Goal: Information Seeking & Learning: Learn about a topic

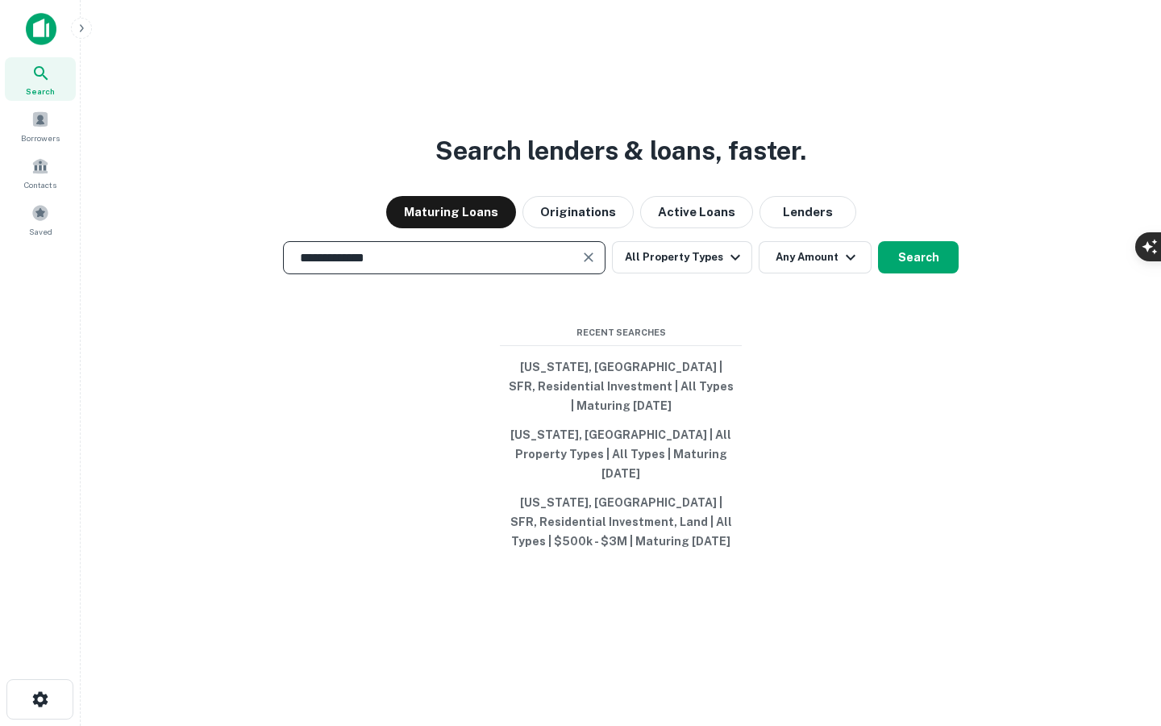
type input "**********"
click at [945, 284] on div "**********" at bounding box center [621, 402] width 1054 height 726
click at [938, 273] on button "Search" at bounding box center [918, 257] width 81 height 32
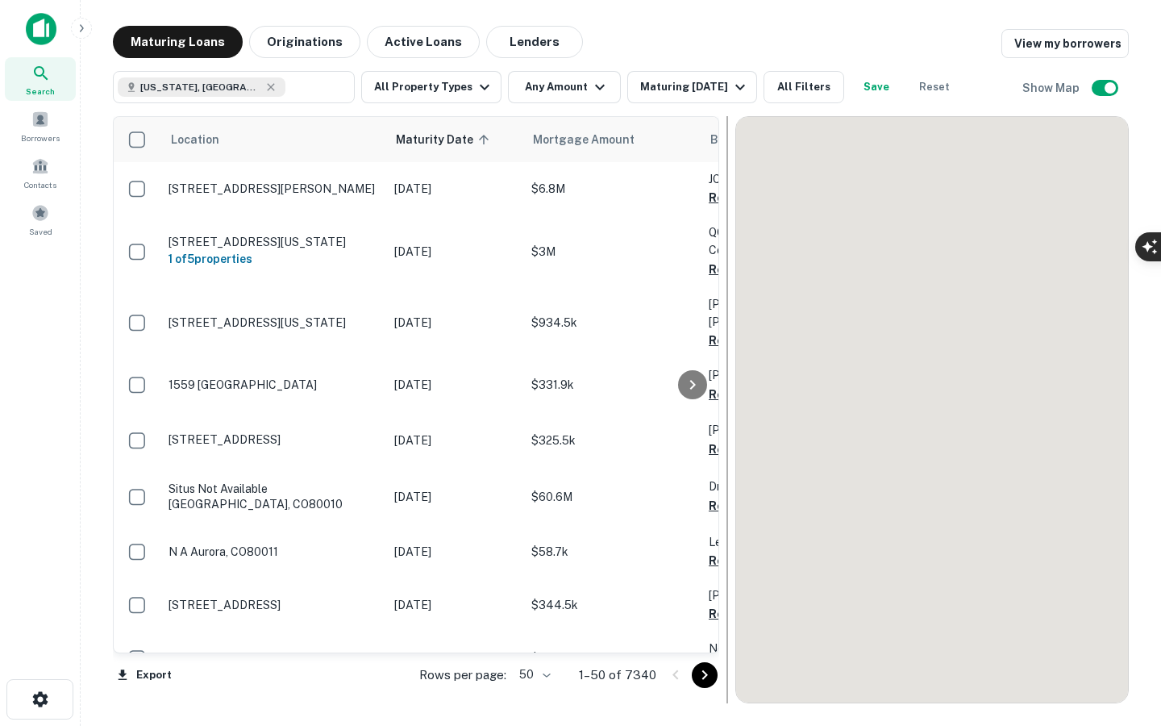
scroll to position [48, 0]
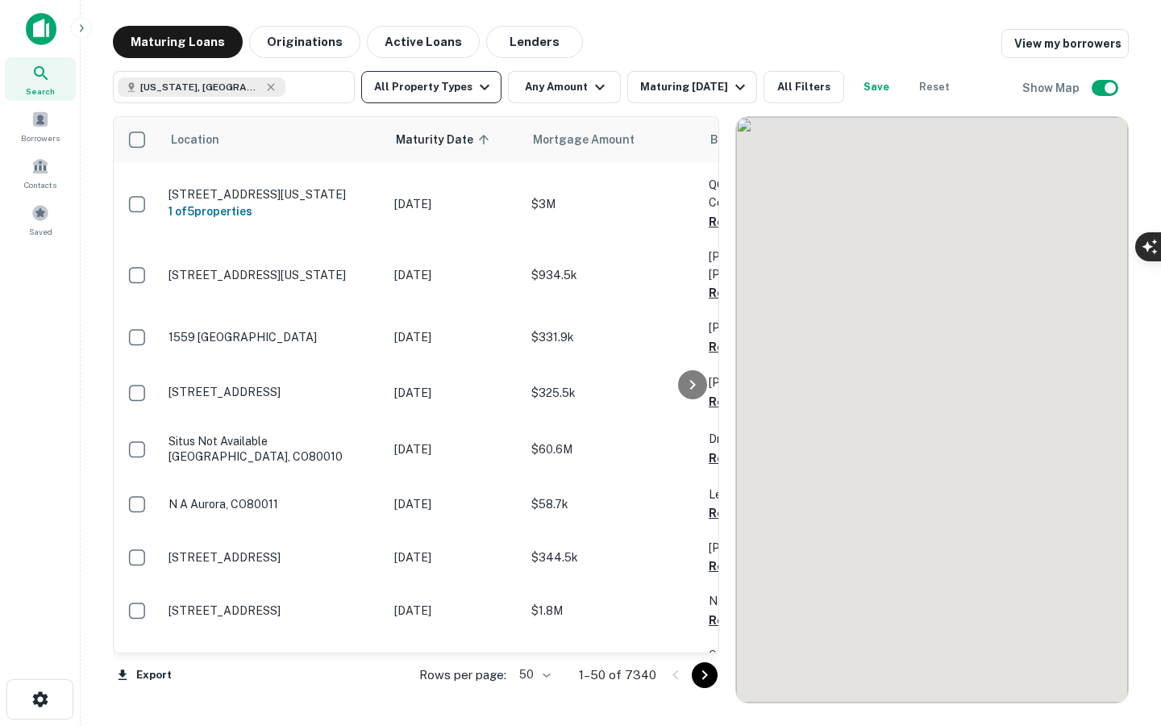
click at [452, 80] on button "All Property Types" at bounding box center [431, 87] width 140 height 32
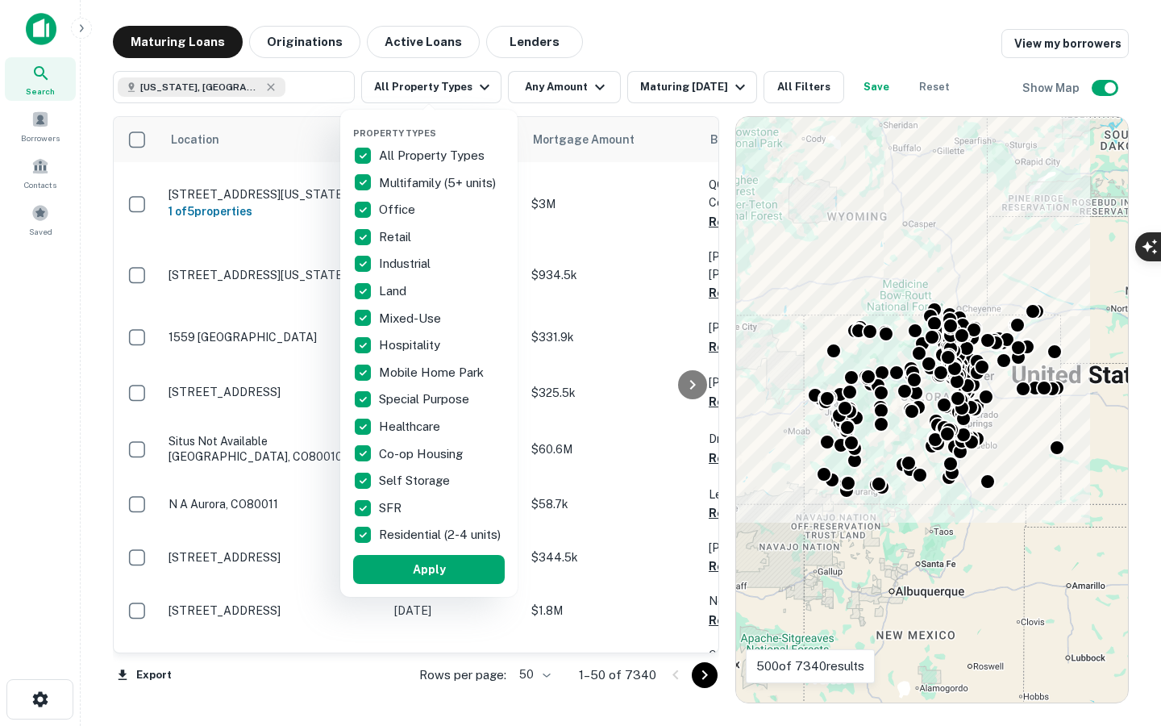
click at [384, 154] on p "All Property Types" at bounding box center [433, 155] width 109 height 19
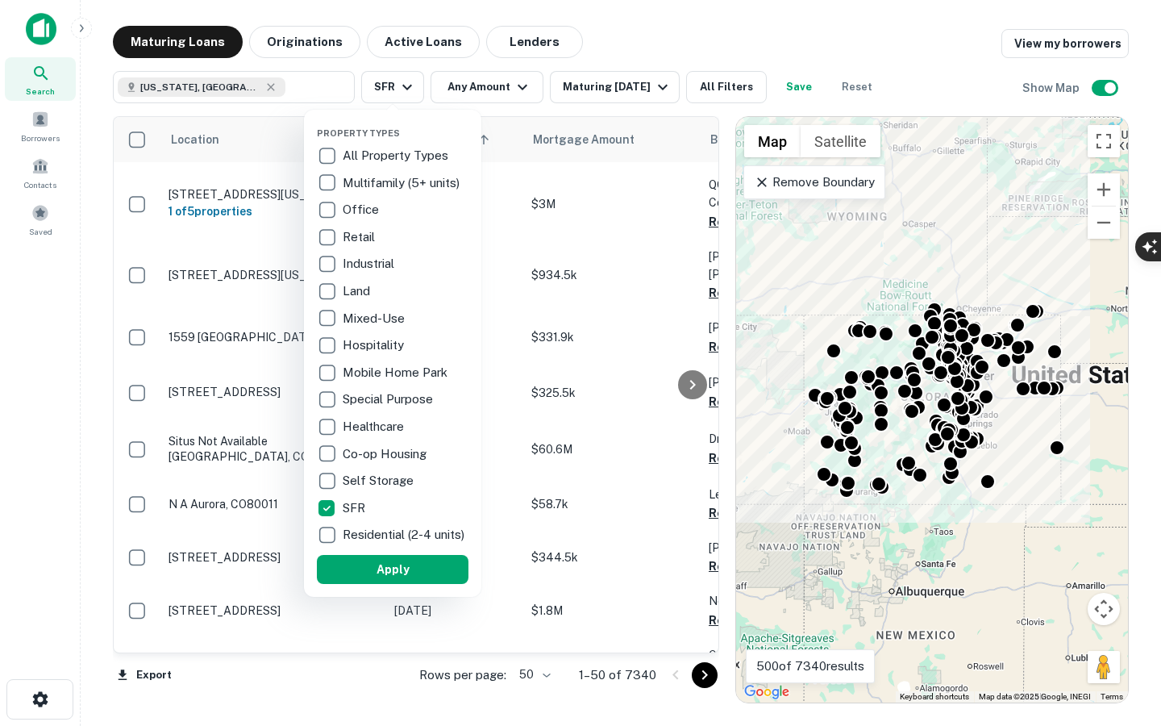
click at [359, 530] on p "Residential (2-4 units)" at bounding box center [405, 534] width 125 height 19
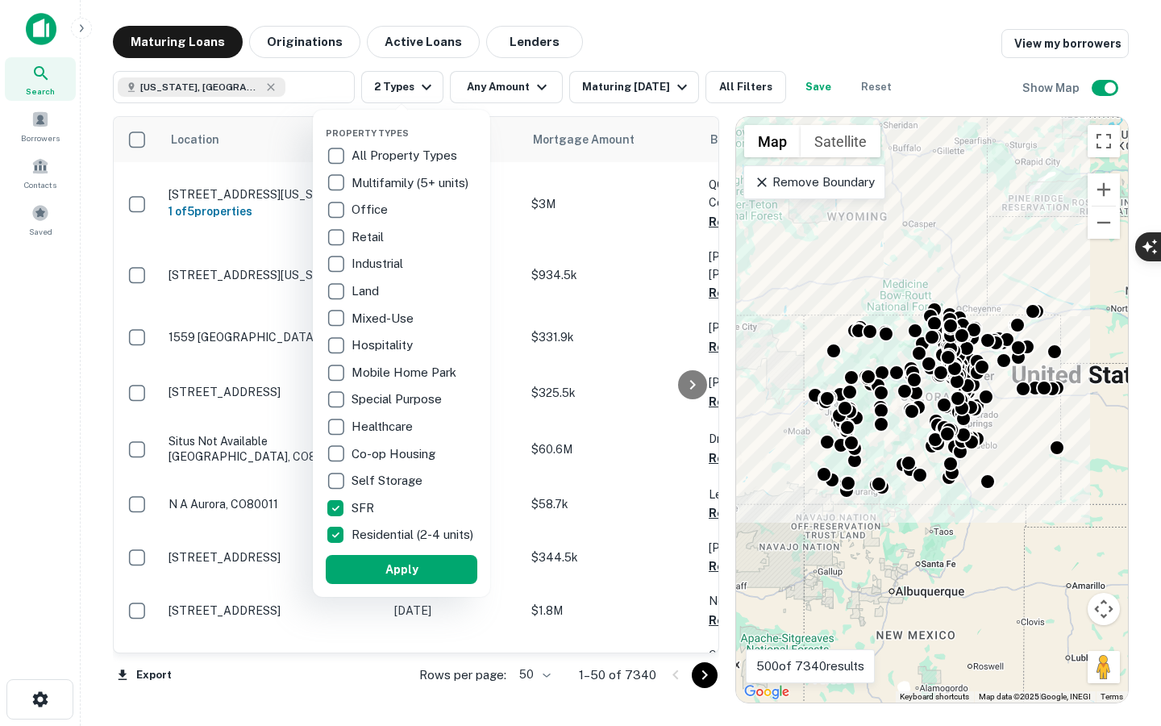
click at [359, 563] on div "Property Types All Property Types Multifamily (5+ units) Office Retail Industri…" at bounding box center [402, 353] width 152 height 461
click at [360, 567] on button "Apply" at bounding box center [402, 569] width 152 height 29
click at [406, 575] on button "Apply" at bounding box center [402, 569] width 152 height 29
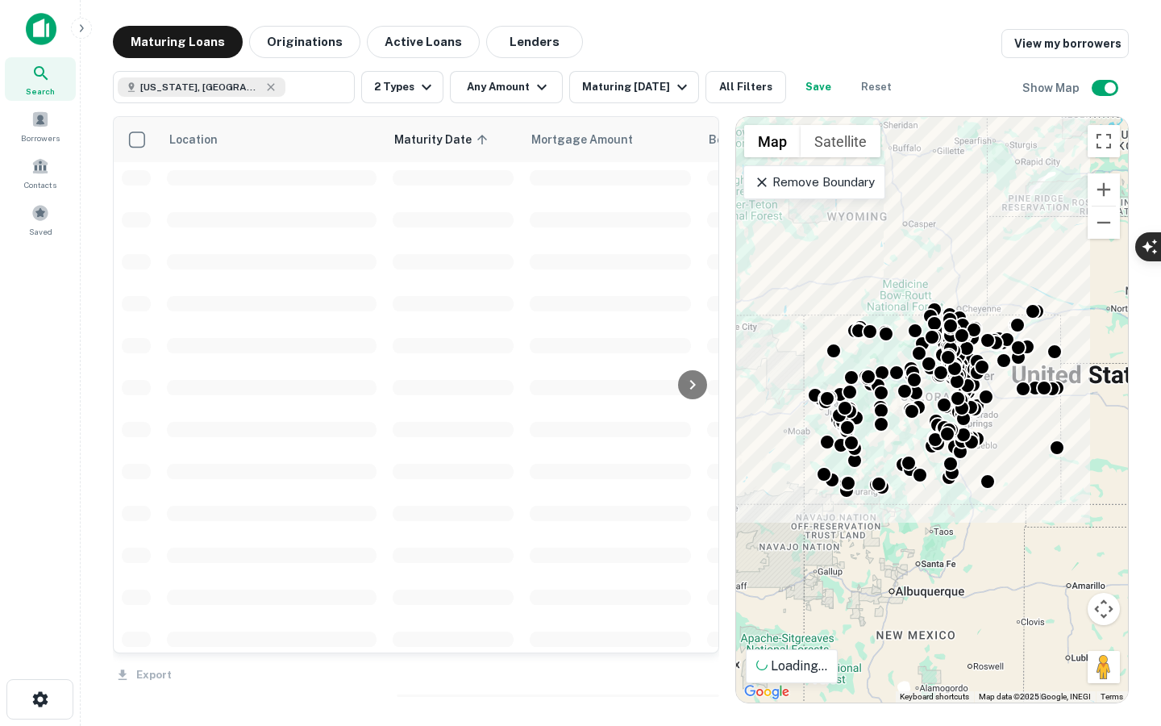
click at [505, 97] on div "Property Types All Property Types Multifamily (5+ units) Office Retail Industri…" at bounding box center [580, 363] width 1161 height 726
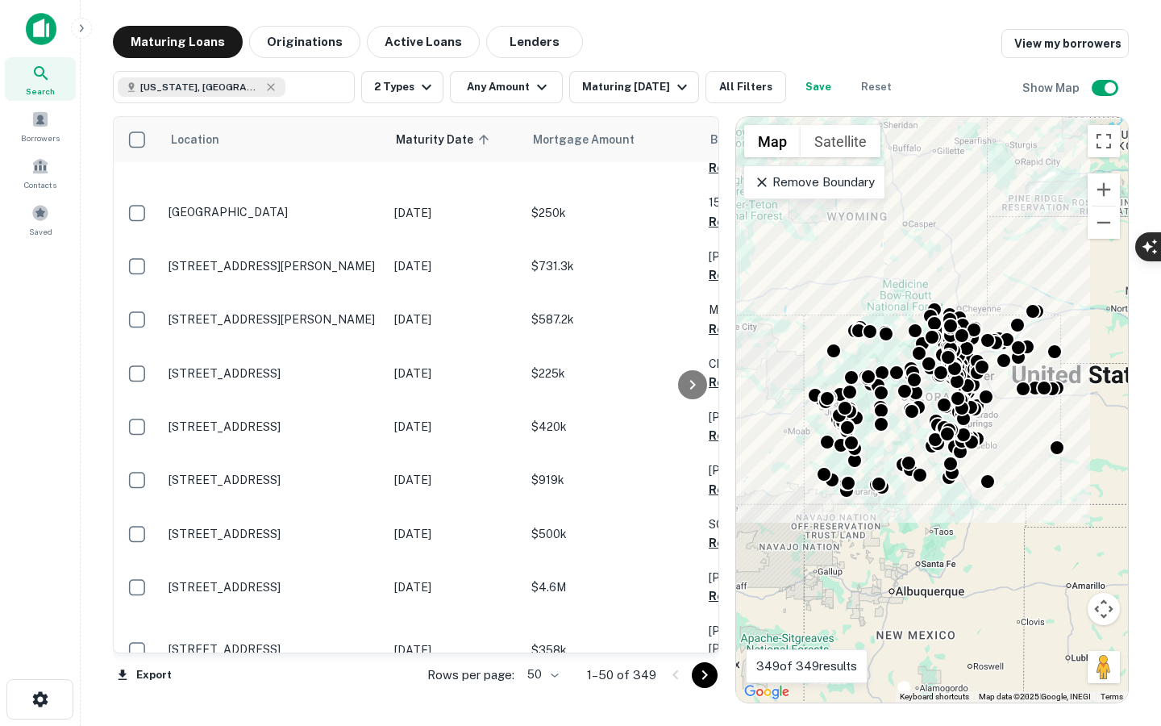
click at [501, 89] on div "Property Types All Property Types Multifamily (5+ units) Office Retail Industri…" at bounding box center [580, 363] width 1161 height 726
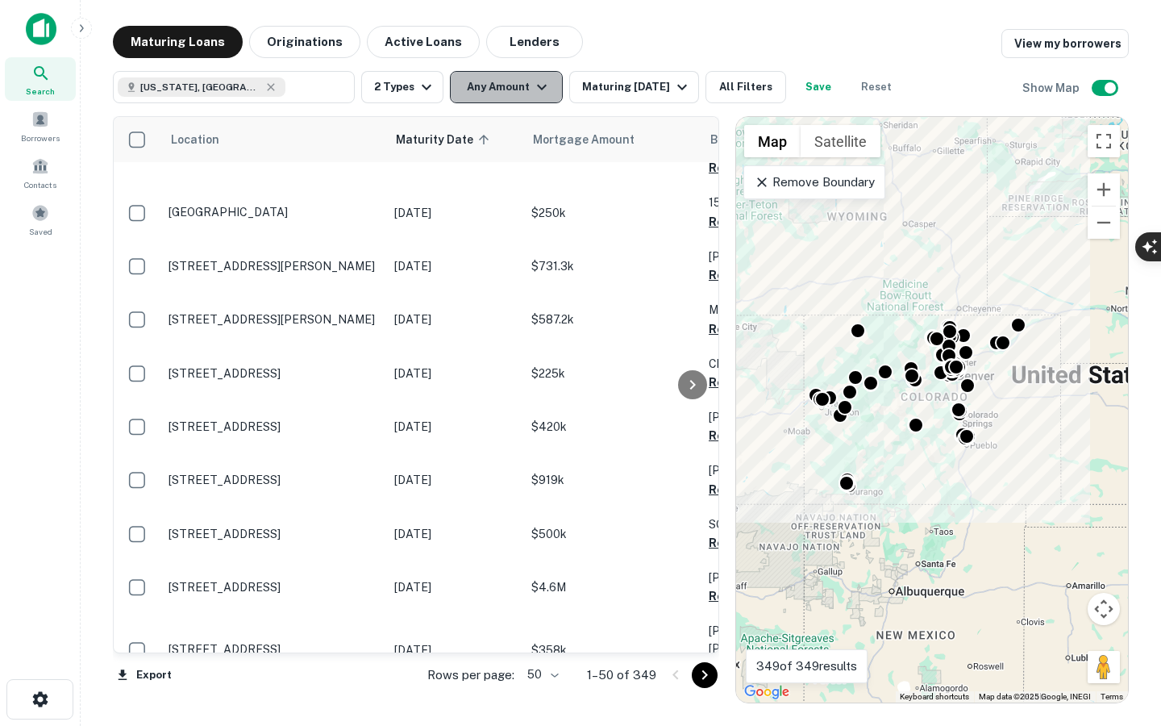
click at [509, 94] on button "Any Amount" at bounding box center [506, 87] width 113 height 32
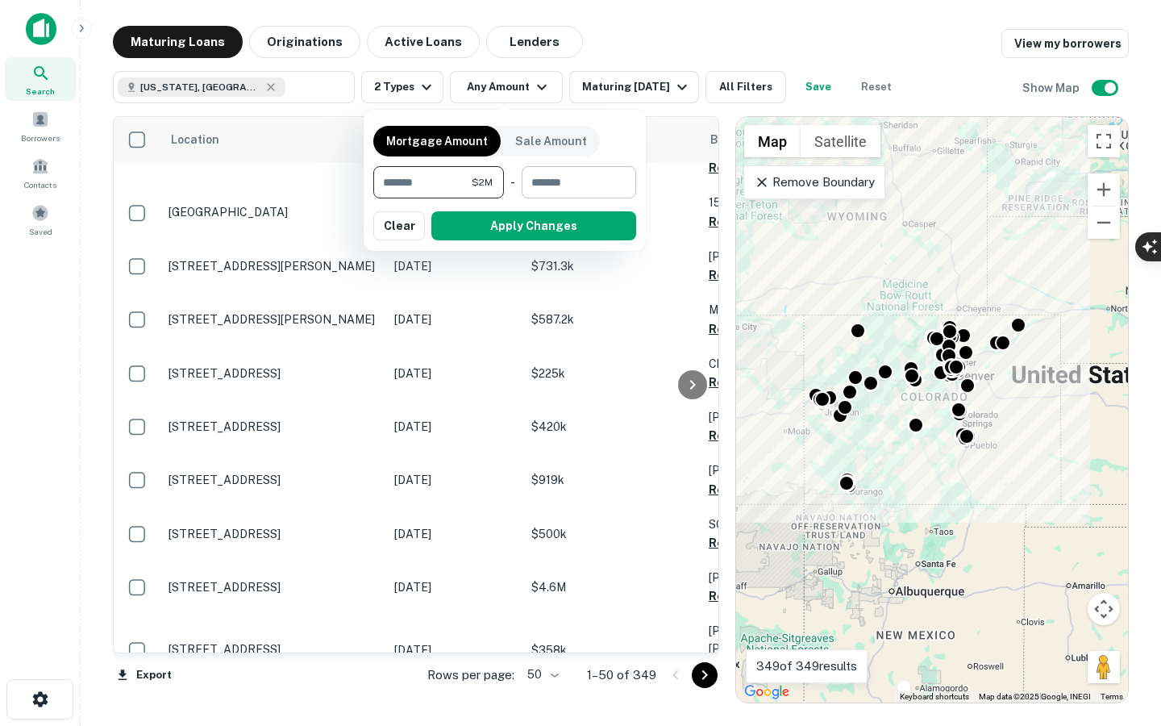
type input "*******"
click at [562, 169] on input "number" at bounding box center [573, 182] width 103 height 32
type input "*******"
click at [564, 226] on button "Apply Changes" at bounding box center [533, 225] width 205 height 29
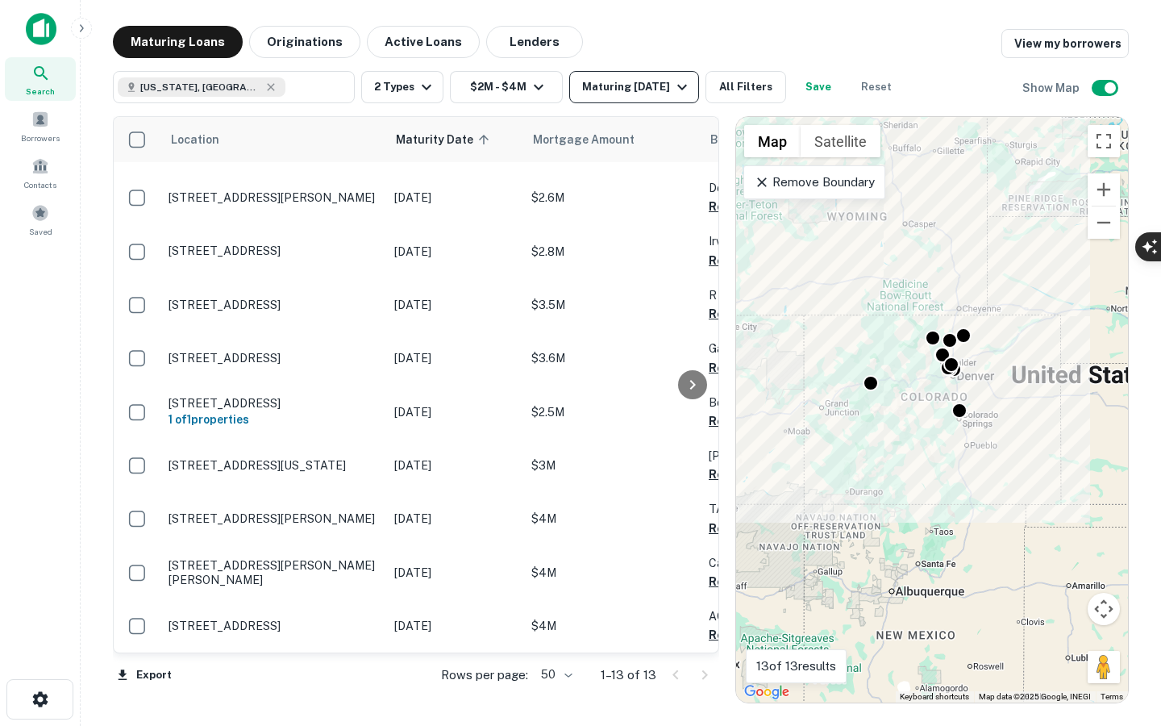
click at [606, 94] on div "Maturing [DATE]" at bounding box center [637, 86] width 110 height 19
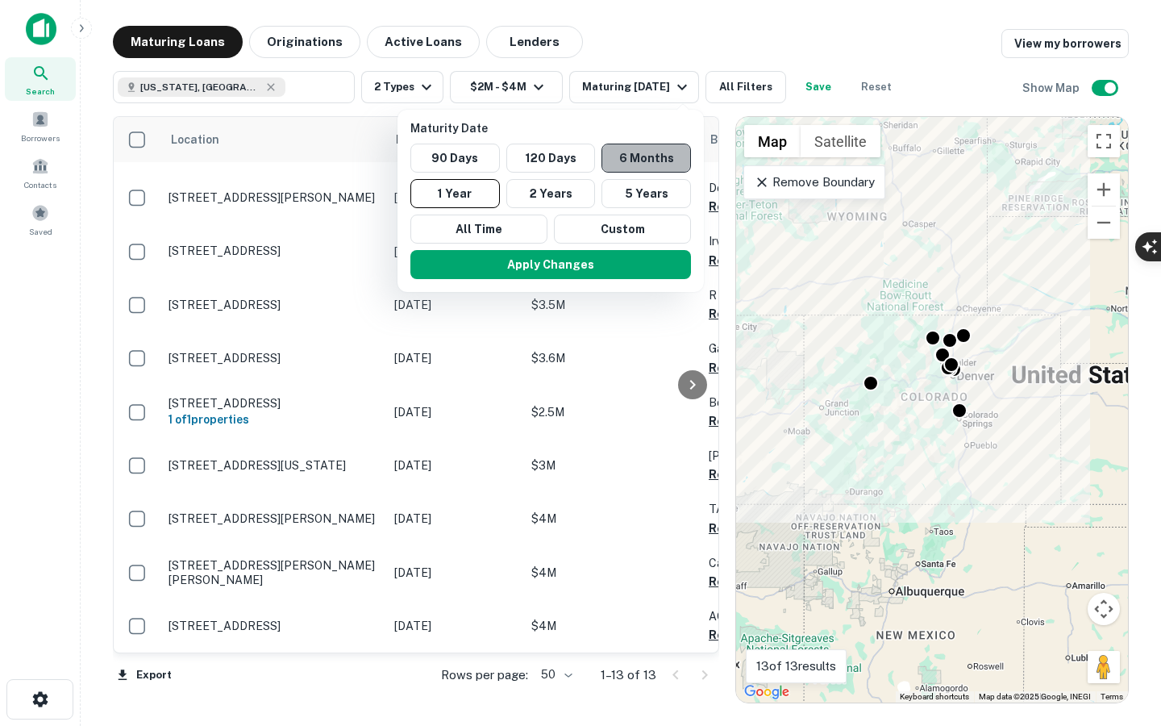
click at [630, 168] on button "6 Months" at bounding box center [645, 157] width 89 height 29
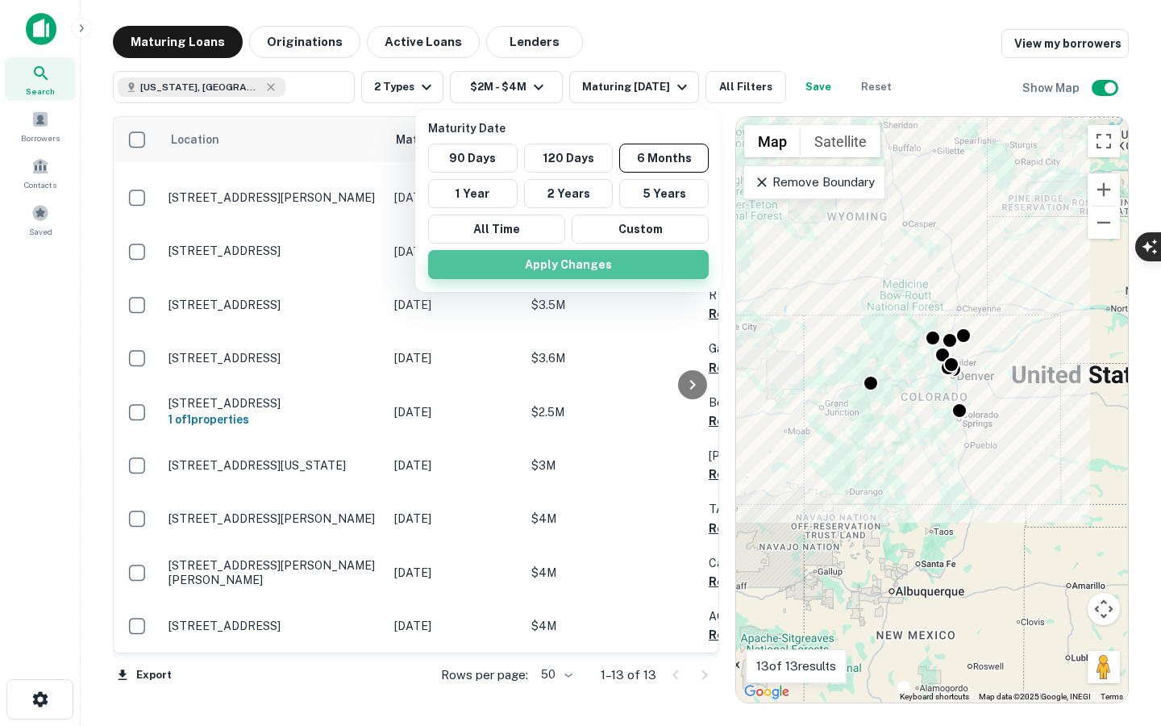
click at [589, 264] on button "Apply Changes" at bounding box center [568, 264] width 281 height 29
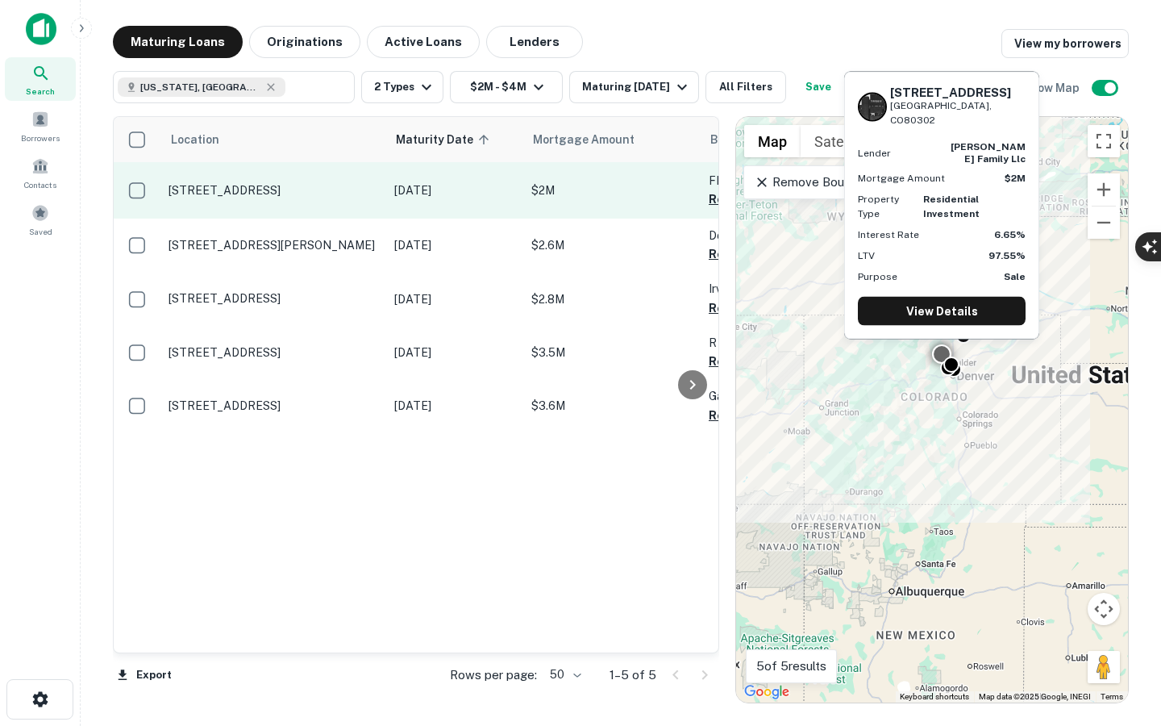
click at [197, 175] on td "[STREET_ADDRESS]" at bounding box center [273, 190] width 226 height 56
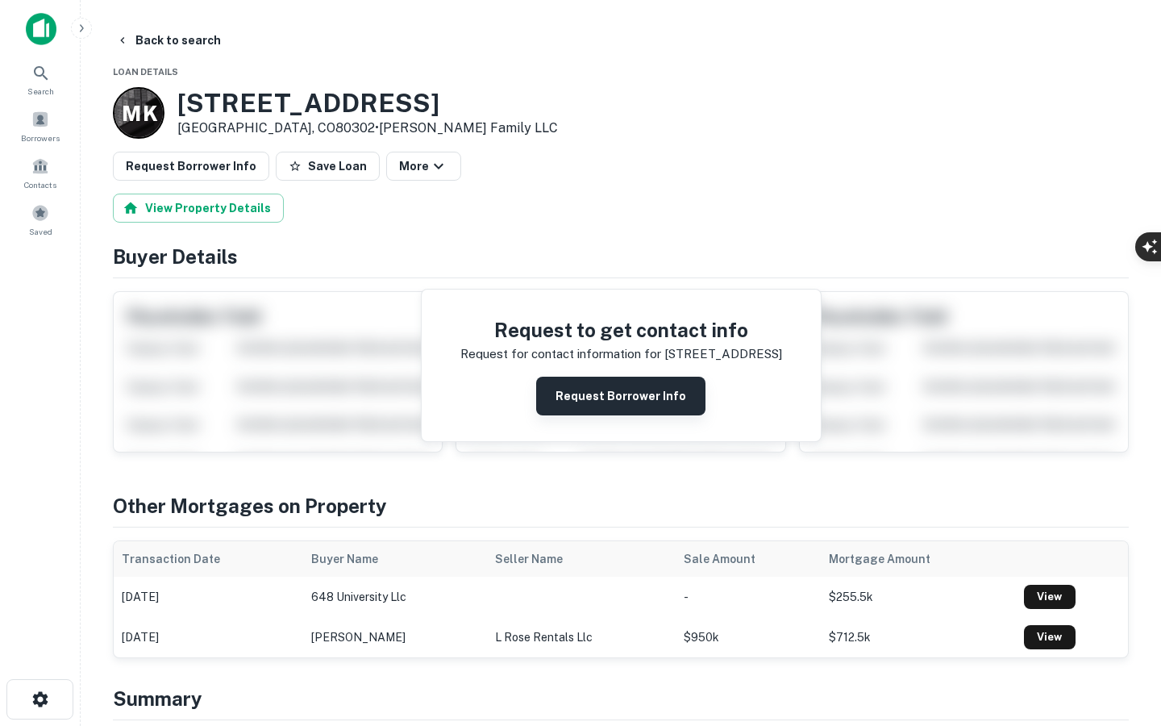
click at [624, 397] on button "Request Borrower Info" at bounding box center [620, 395] width 169 height 39
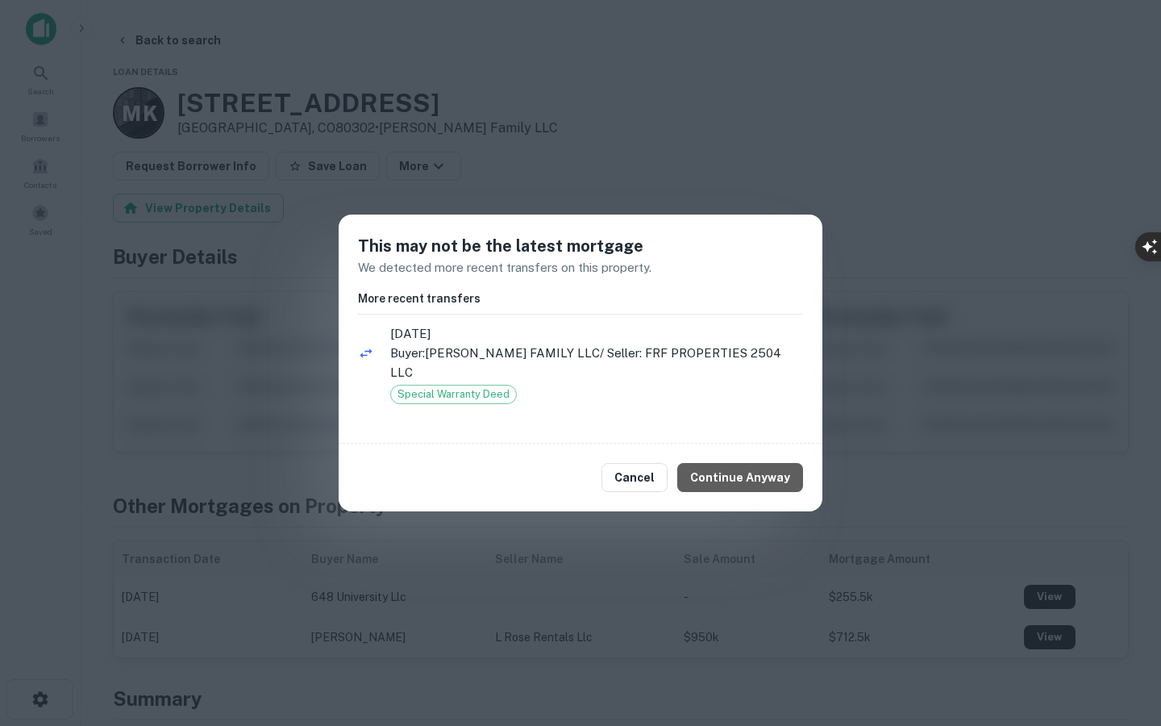
drag, startPoint x: 747, startPoint y: 463, endPoint x: 684, endPoint y: 406, distance: 83.9
click at [694, 396] on div "This may not be the latest mortgage We detected more recent transfers on this p…" at bounding box center [581, 362] width 484 height 297
click at [651, 475] on button "Cancel" at bounding box center [634, 477] width 66 height 29
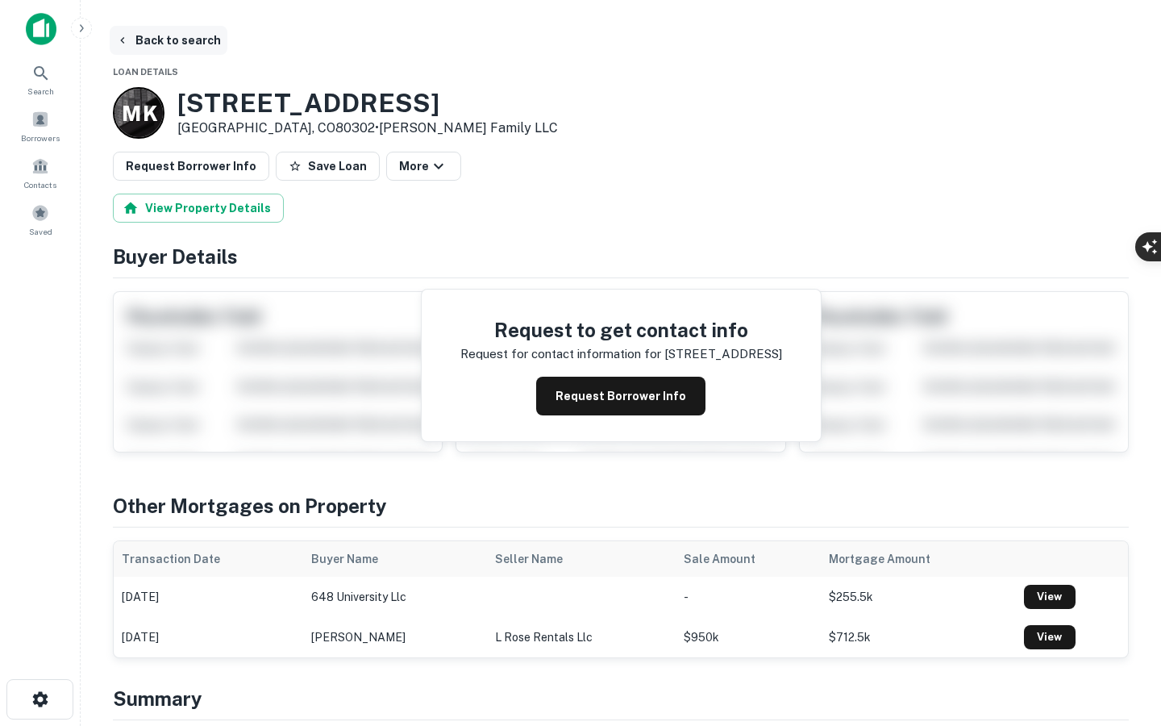
click at [154, 48] on button "Back to search" at bounding box center [169, 40] width 118 height 29
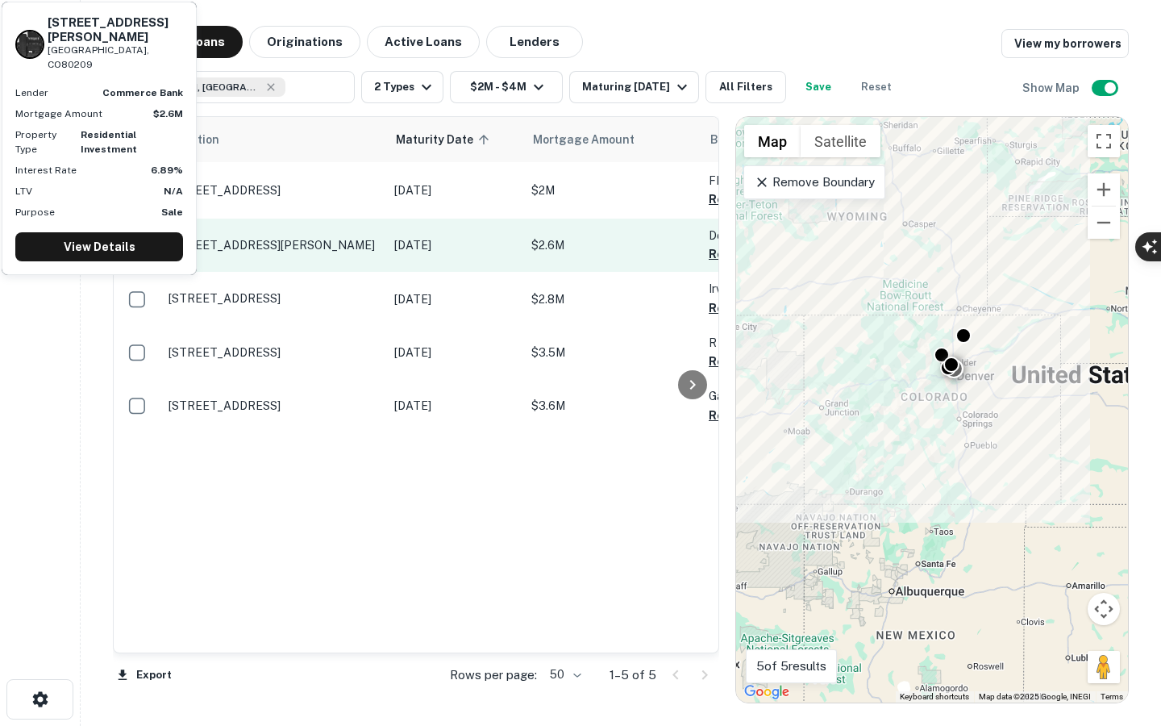
click at [298, 255] on td "[STREET_ADDRESS][PERSON_NAME]" at bounding box center [273, 244] width 226 height 53
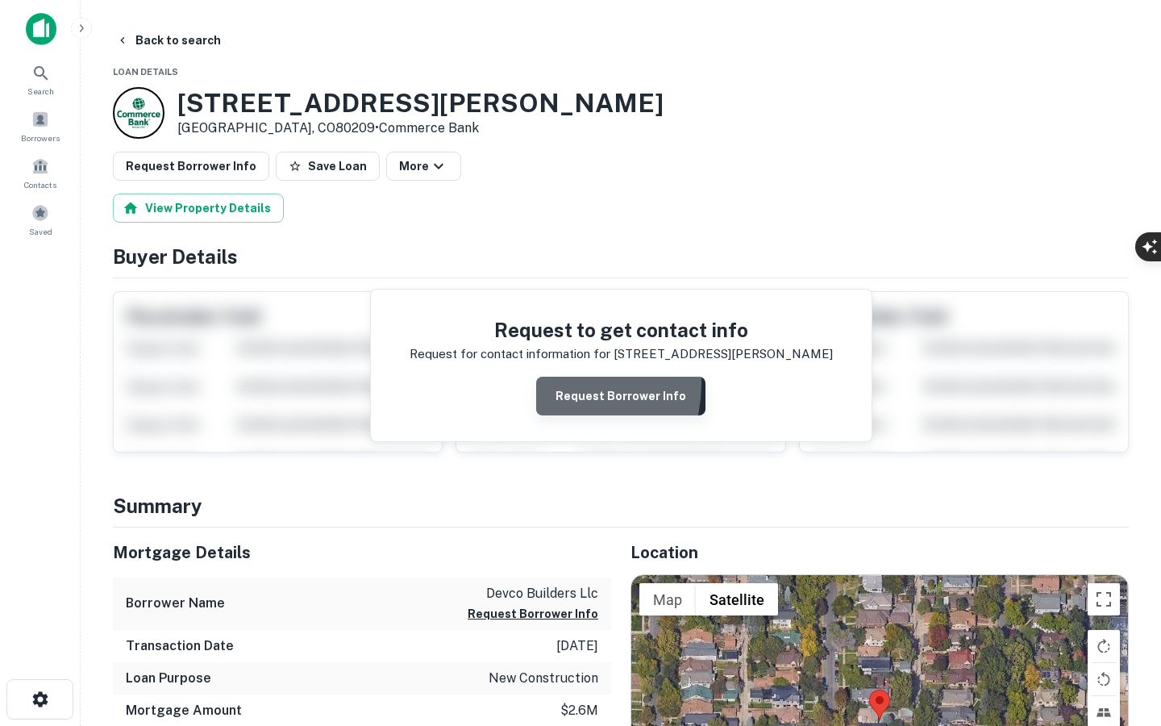
click at [559, 384] on button "Request Borrower Info" at bounding box center [620, 395] width 169 height 39
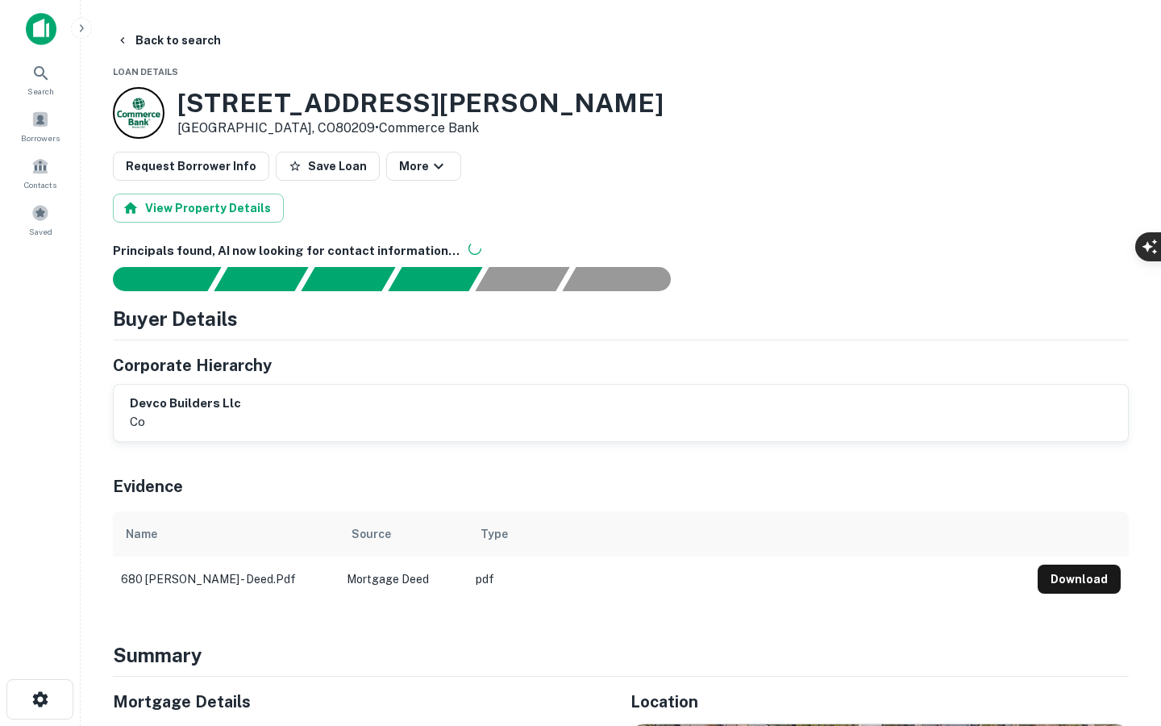
click at [1150, 303] on div "button" at bounding box center [1141, 299] width 16 height 19
